Goal: Task Accomplishment & Management: Manage account settings

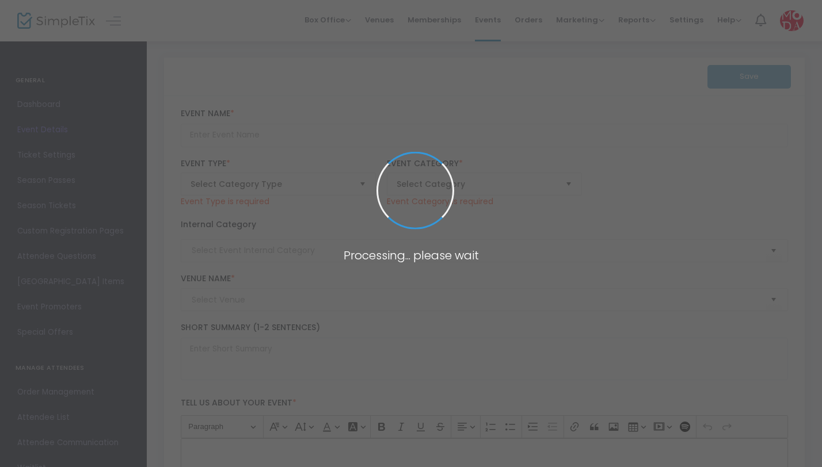
type input "Exhibition Ticket - CHARACTERS: Type in Action"
type textarea "Typography has long been a powerful force in the fight for freedom. From [PERSO…"
type input "Buy Tickets"
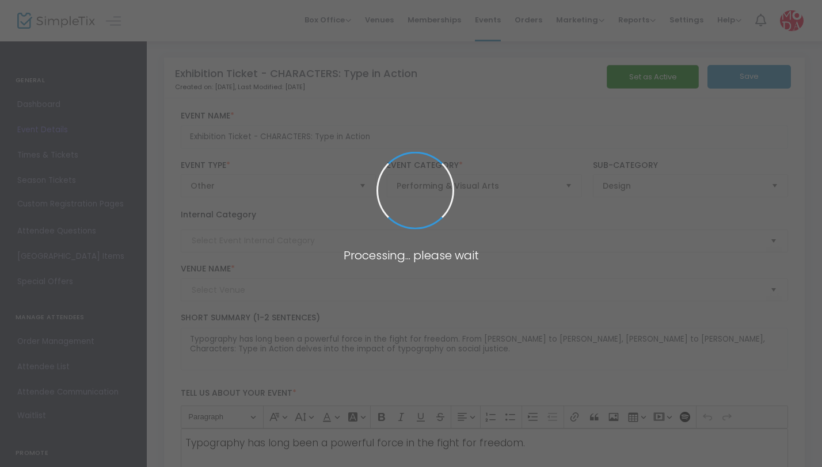
type input "[GEOGRAPHIC_DATA] (MODA)"
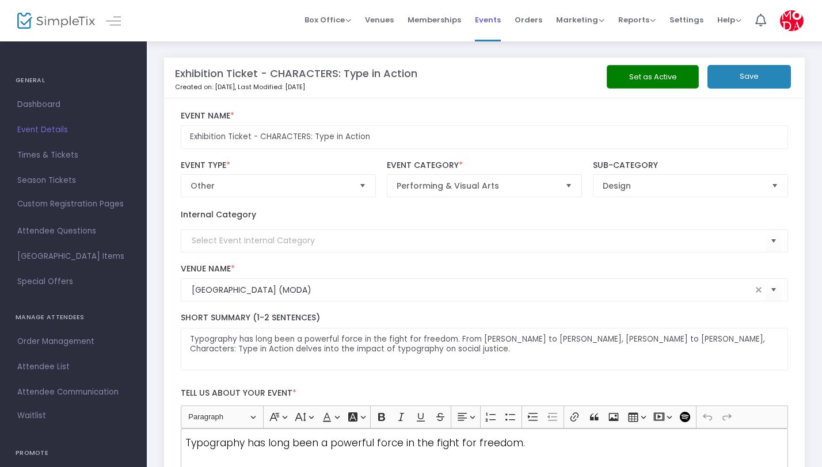
click at [497, 22] on span "Events" at bounding box center [488, 19] width 26 height 29
